Goal: Task Accomplishment & Management: Complete application form

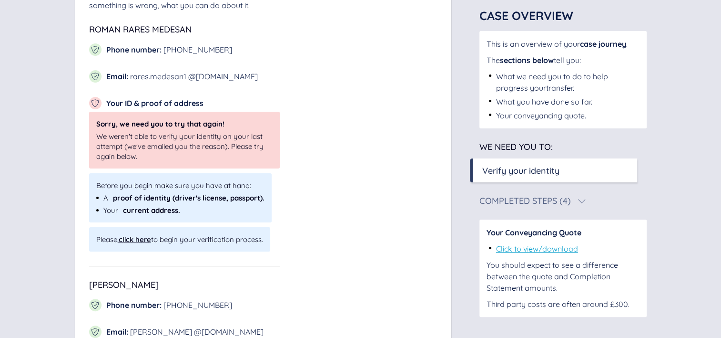
scroll to position [175, 0]
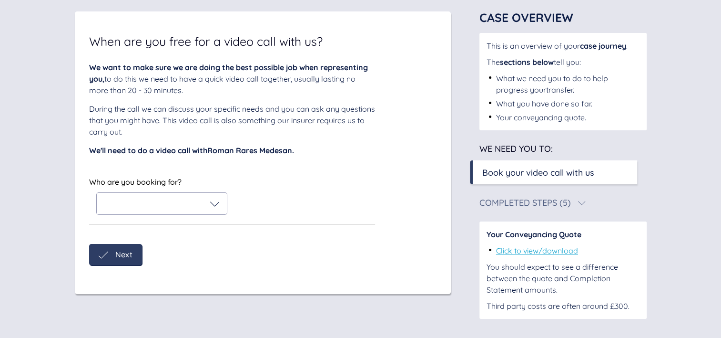
scroll to position [60, 0]
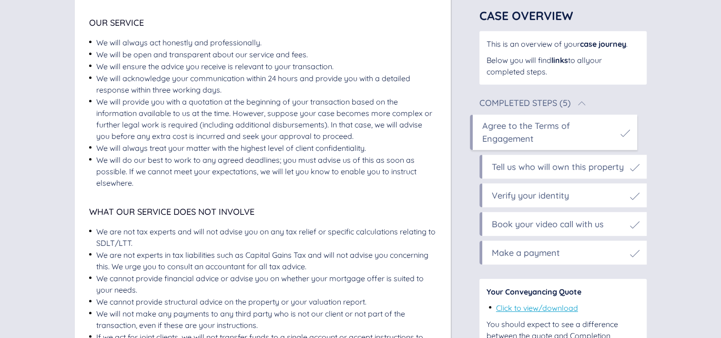
click at [514, 229] on div "Book your video call with us" at bounding box center [548, 223] width 112 height 13
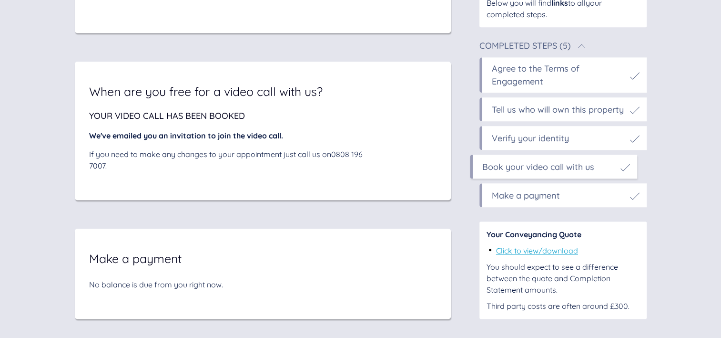
click at [513, 195] on div "Make a payment" at bounding box center [526, 195] width 68 height 13
click at [518, 145] on div "Verify your identity" at bounding box center [563, 138] width 167 height 24
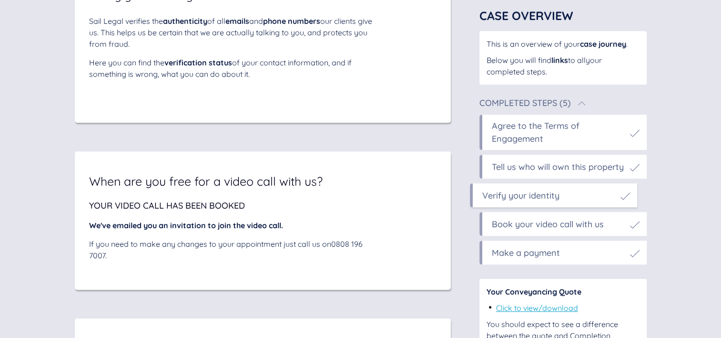
click at [503, 168] on div "Tell us who will own this property" at bounding box center [558, 166] width 132 height 13
